Goal: Navigation & Orientation: Find specific page/section

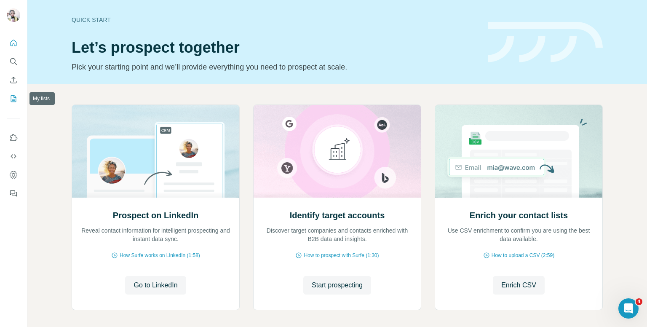
click at [16, 95] on icon "My lists" at bounding box center [13, 98] width 8 height 8
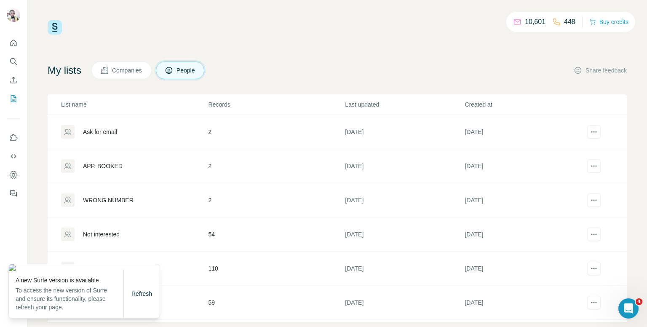
click at [241, 56] on div "10,601 448 Buy credits My lists Companies People Share feedback List name Recor…" at bounding box center [337, 170] width 579 height 301
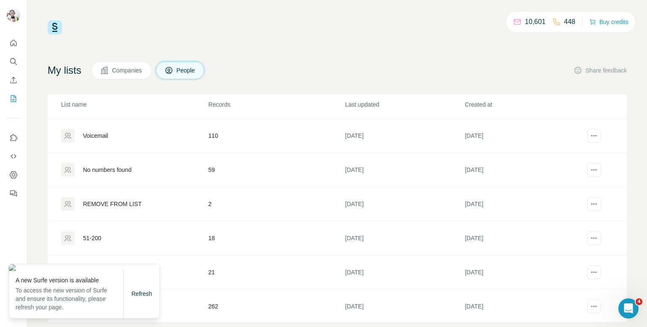
scroll to position [133, 0]
click at [152, 264] on img at bounding box center [84, 267] width 151 height 7
click at [143, 300] on div "Refresh" at bounding box center [142, 293] width 36 height 17
click at [146, 295] on span "Refresh" at bounding box center [141, 293] width 21 height 7
